Goal: Information Seeking & Learning: Learn about a topic

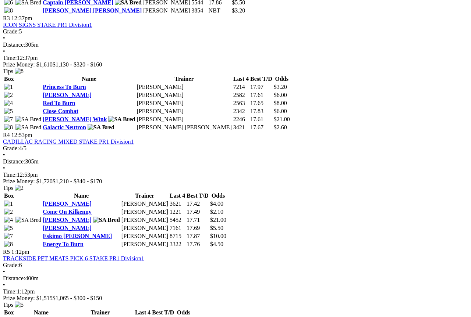
scroll to position [619, 0]
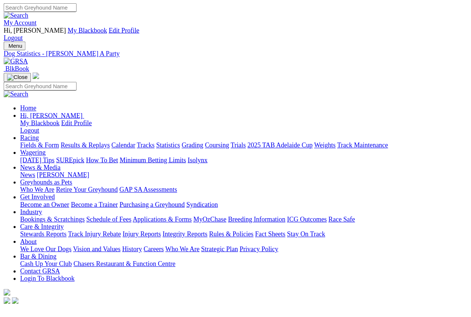
scroll to position [4, 0]
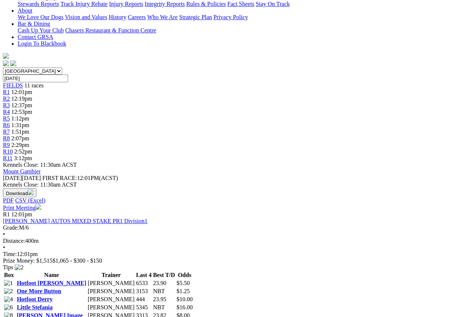
scroll to position [205, 0]
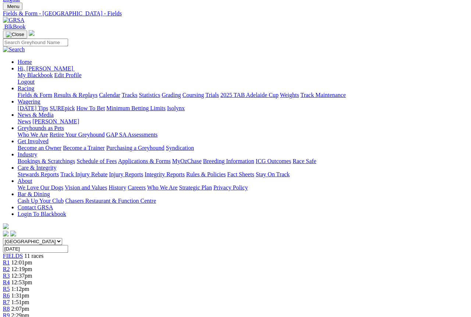
scroll to position [0, 117]
